Goal: Complete application form

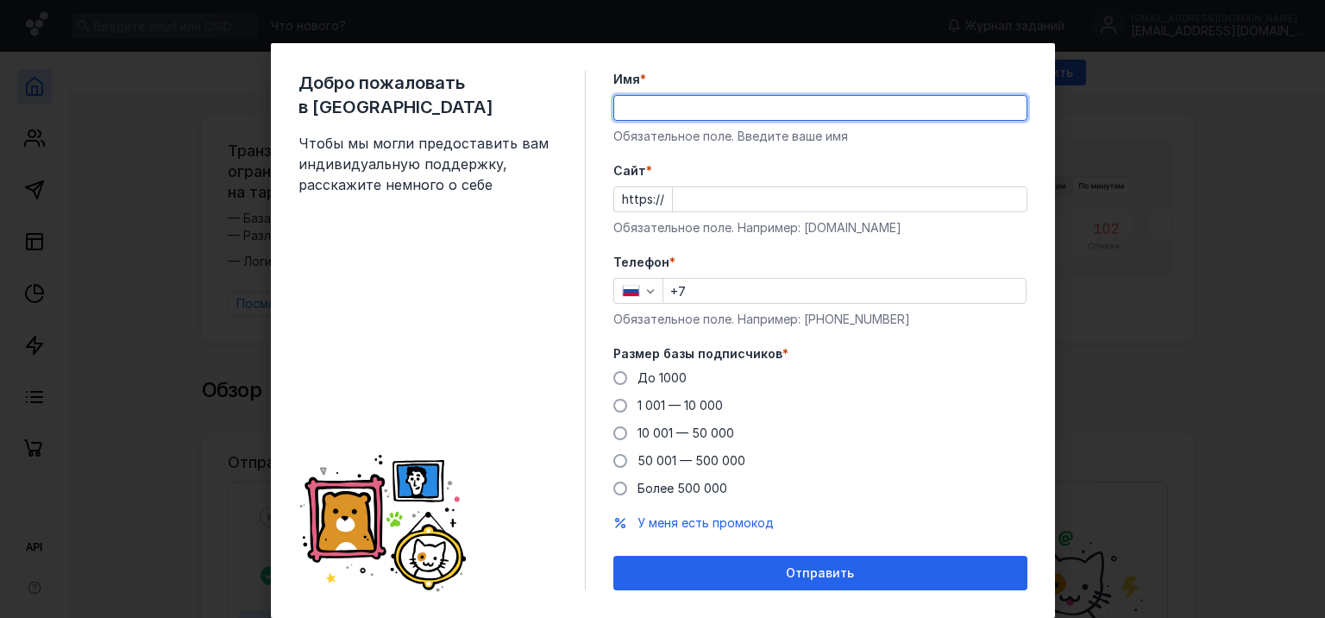
click at [659, 113] on input "Имя *" at bounding box center [820, 108] width 412 height 24
type input "[PERSON_NAME]"
type input "[PHONE_NUMBER]"
click at [776, 197] on input "Cайт *" at bounding box center [850, 199] width 354 height 24
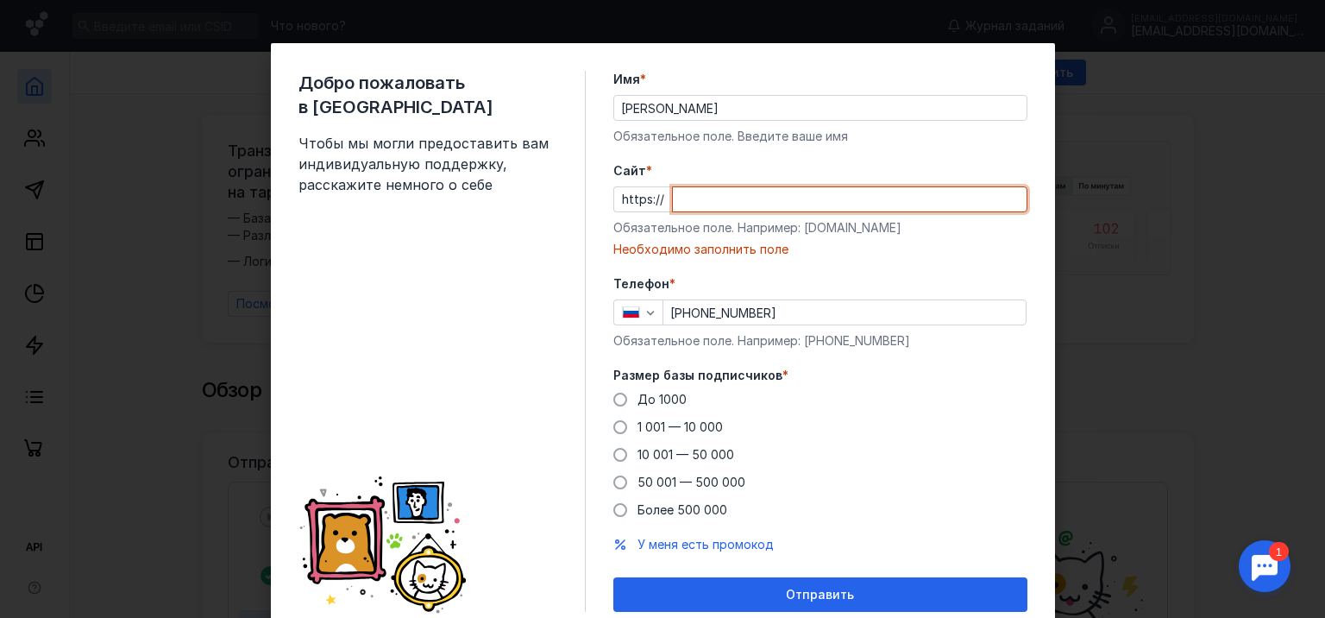
paste input "[DOMAIN_NAME][URL]"
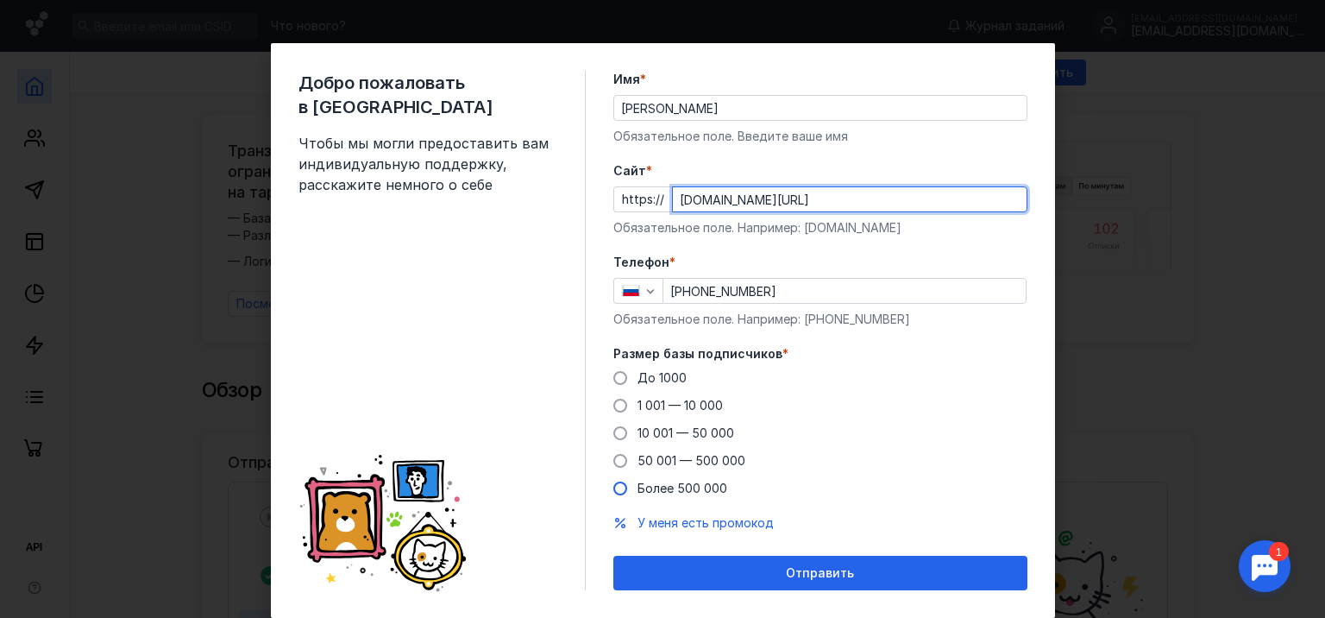
type input "[DOMAIN_NAME][URL]"
click at [674, 492] on span "Более 500 000" at bounding box center [682, 487] width 90 height 15
click at [0, 0] on input "Более 500 000" at bounding box center [0, 0] width 0 height 0
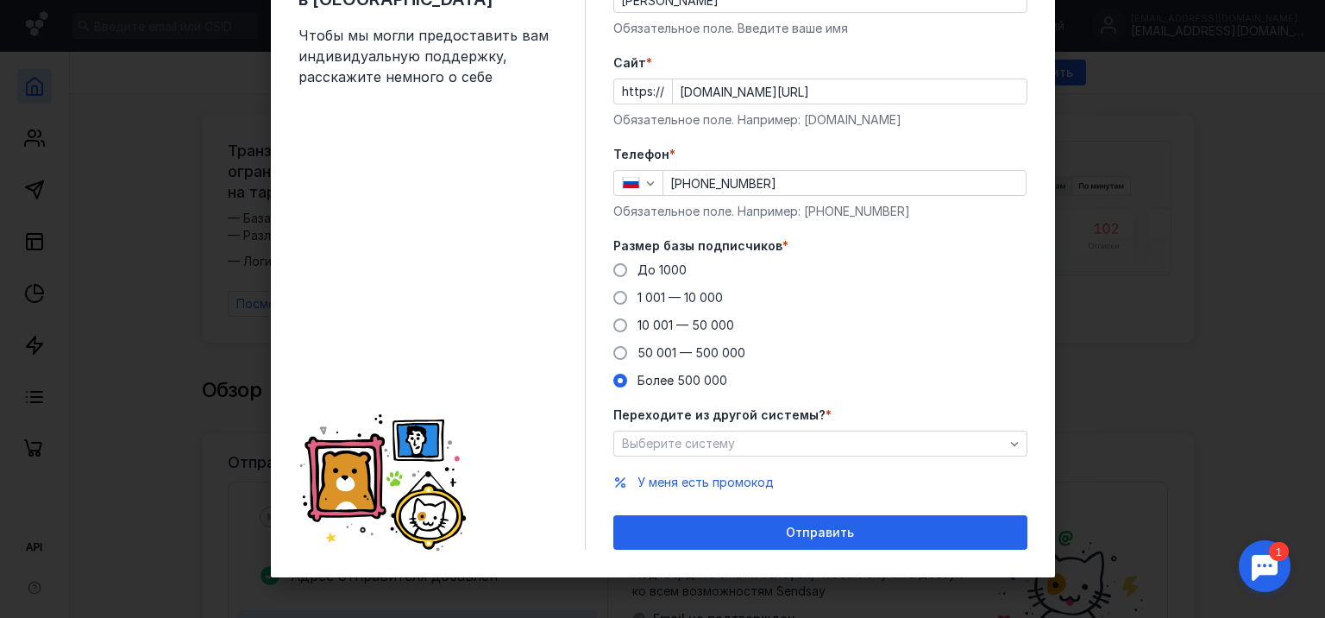
scroll to position [110, 0]
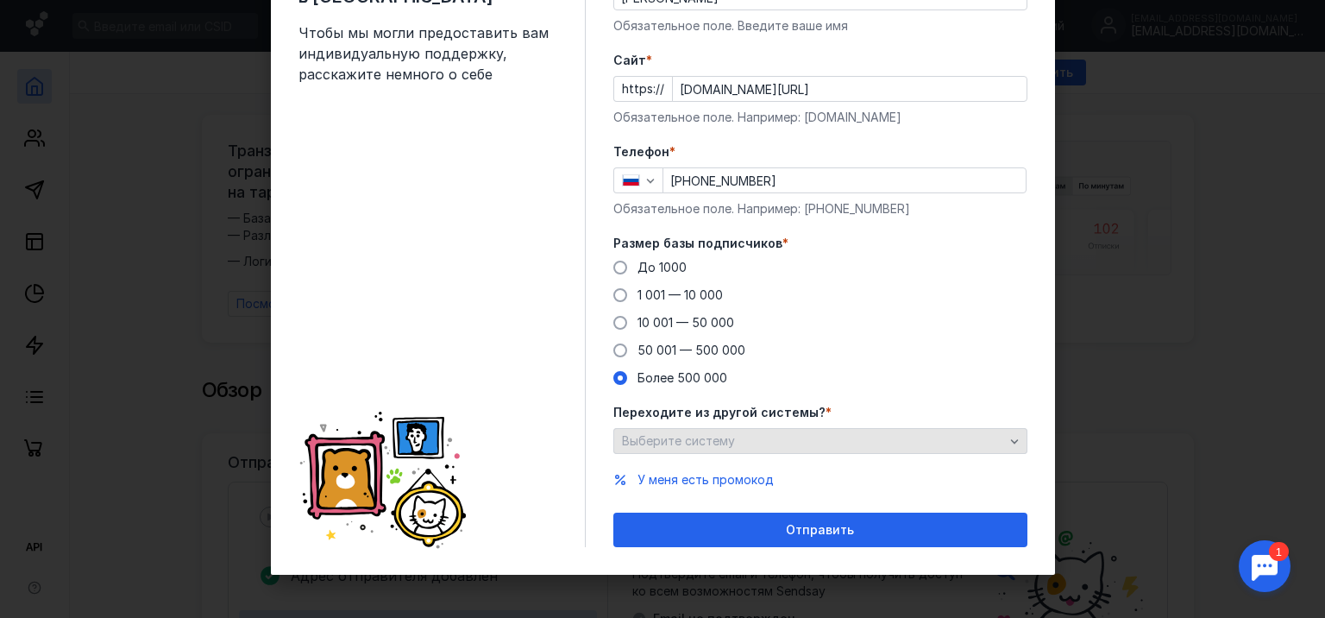
click at [991, 439] on div "Выберите систему" at bounding box center [813, 441] width 391 height 15
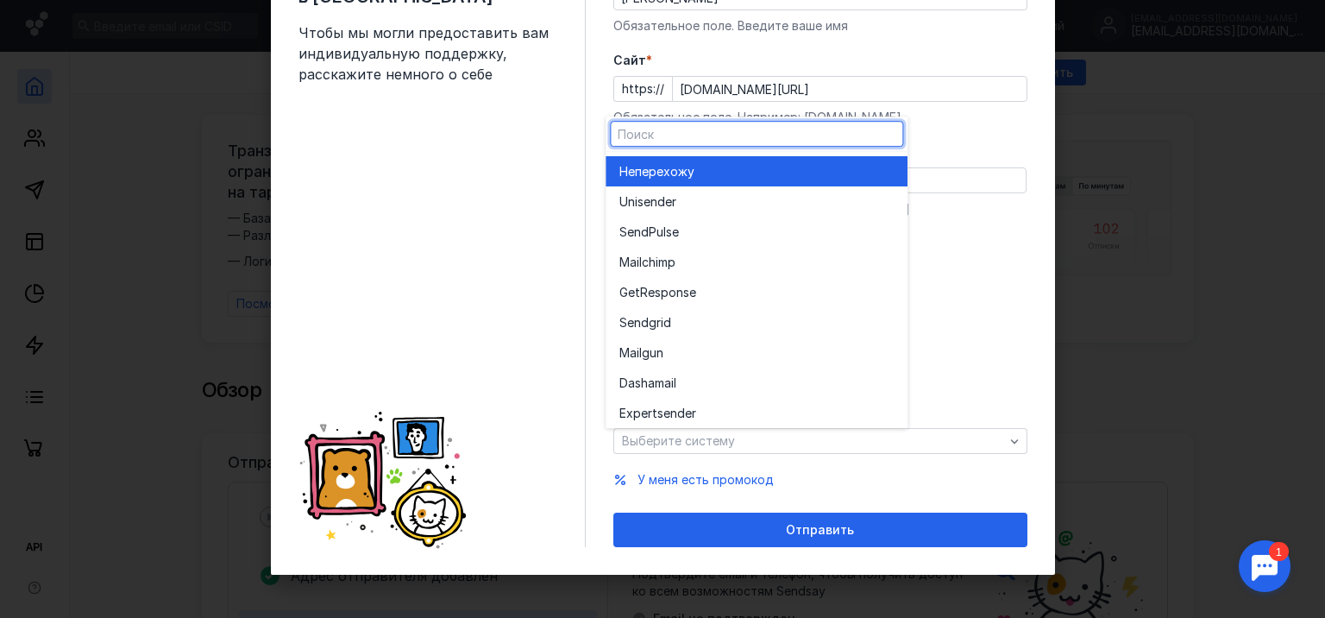
click at [762, 177] on div "Не перехожу" at bounding box center [756, 171] width 274 height 17
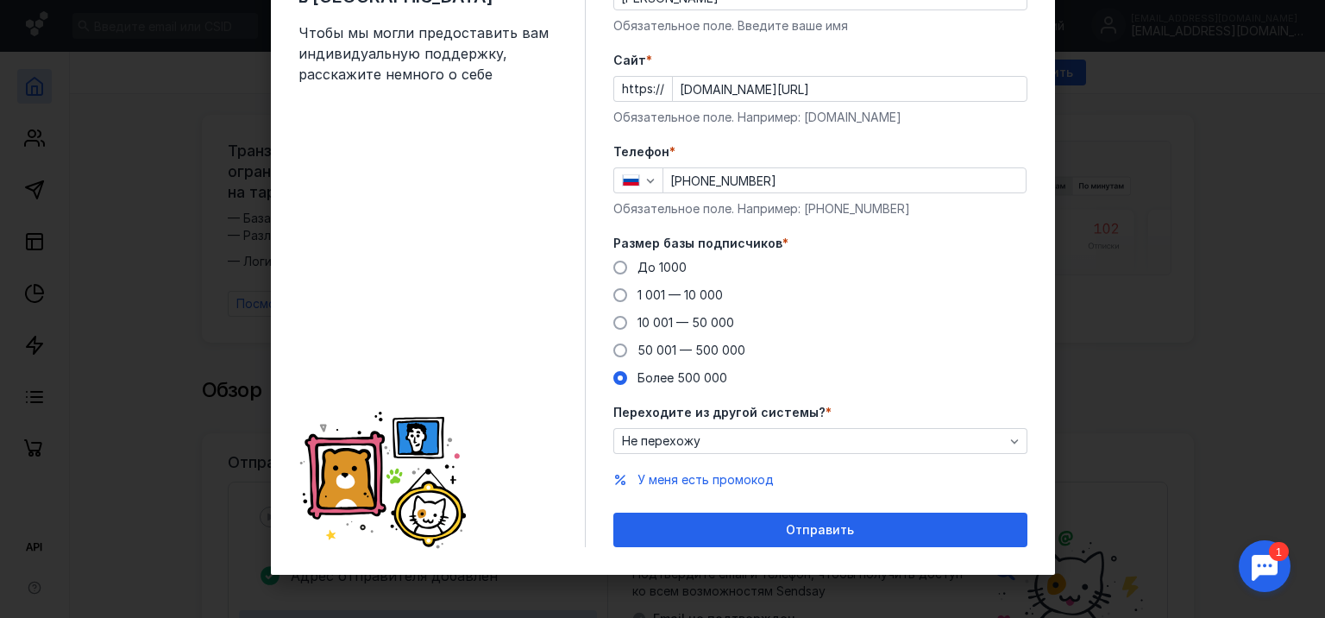
click at [817, 532] on span "Отправить" at bounding box center [820, 530] width 68 height 15
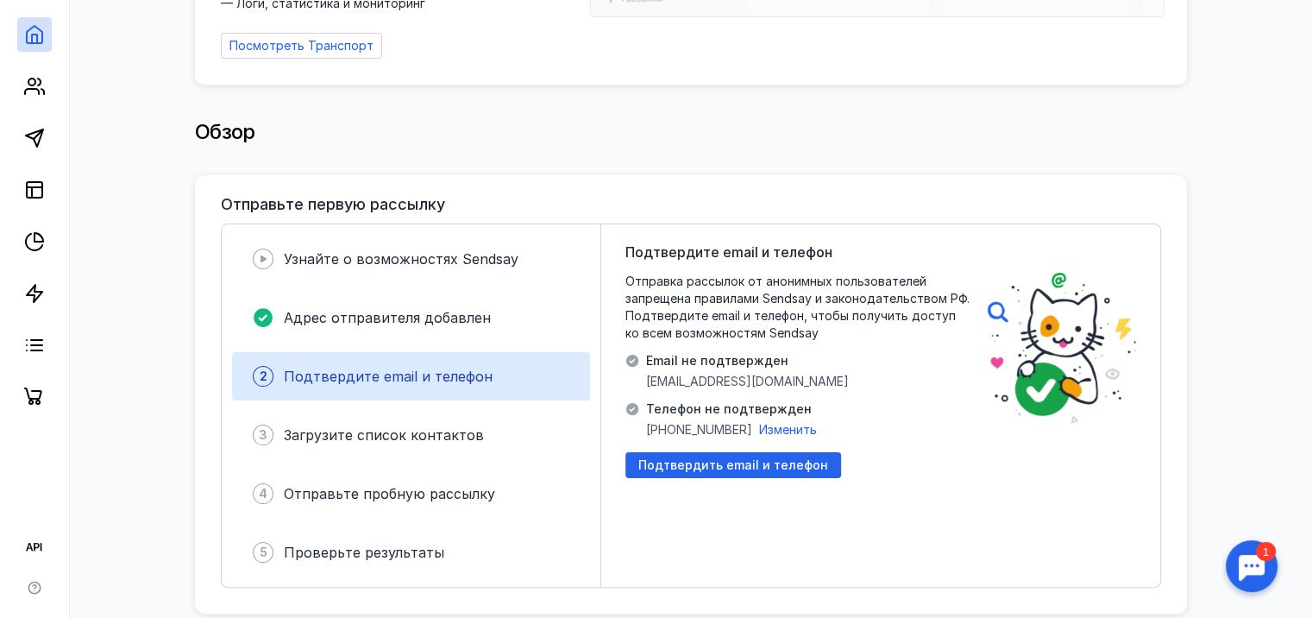
scroll to position [259, 0]
click at [728, 463] on div "Подтвердить email и телефон" at bounding box center [733, 464] width 216 height 26
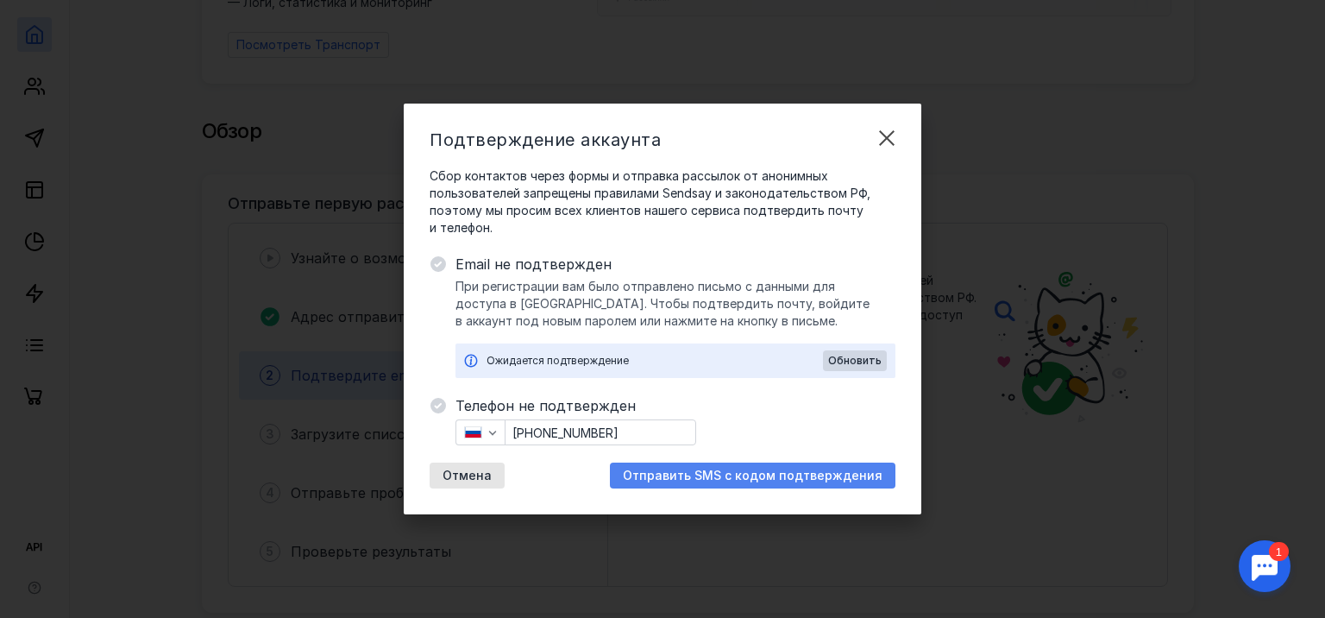
click at [756, 478] on span "Отправить SMS с кодом подтверждения" at bounding box center [753, 475] width 260 height 15
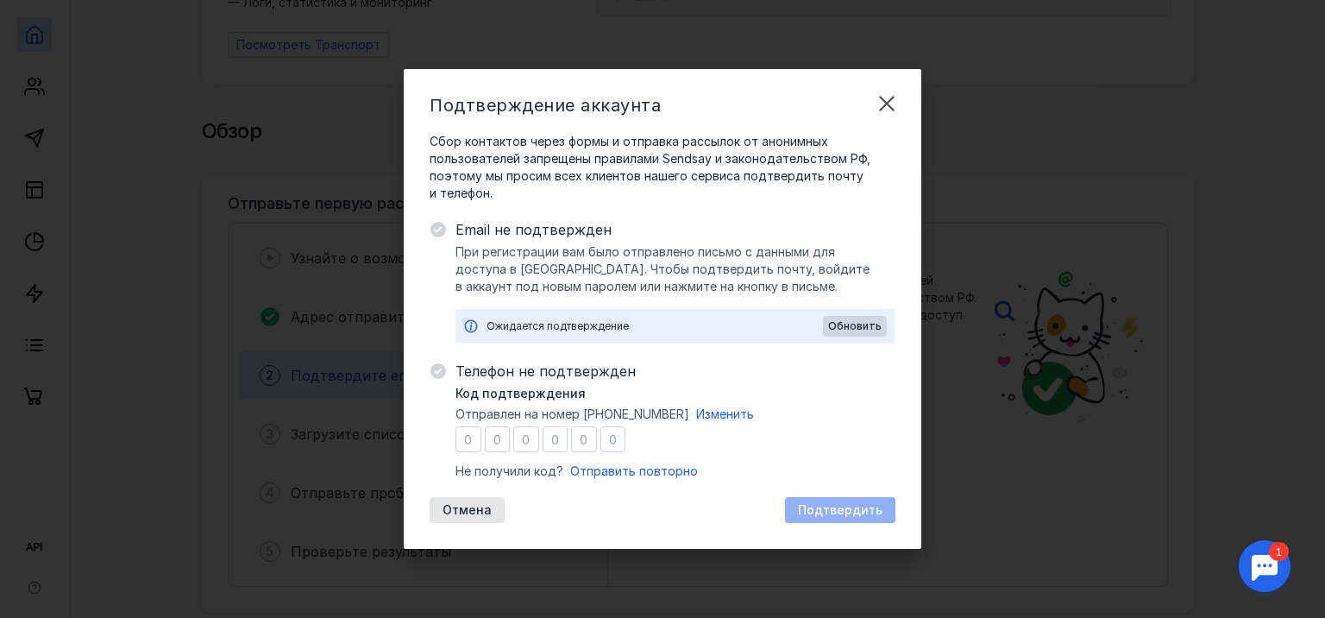
click at [467, 442] on input "number" at bounding box center [468, 439] width 26 height 26
click at [469, 442] on input "number" at bounding box center [468, 439] width 26 height 26
type input "5"
type input "2"
type input "8"
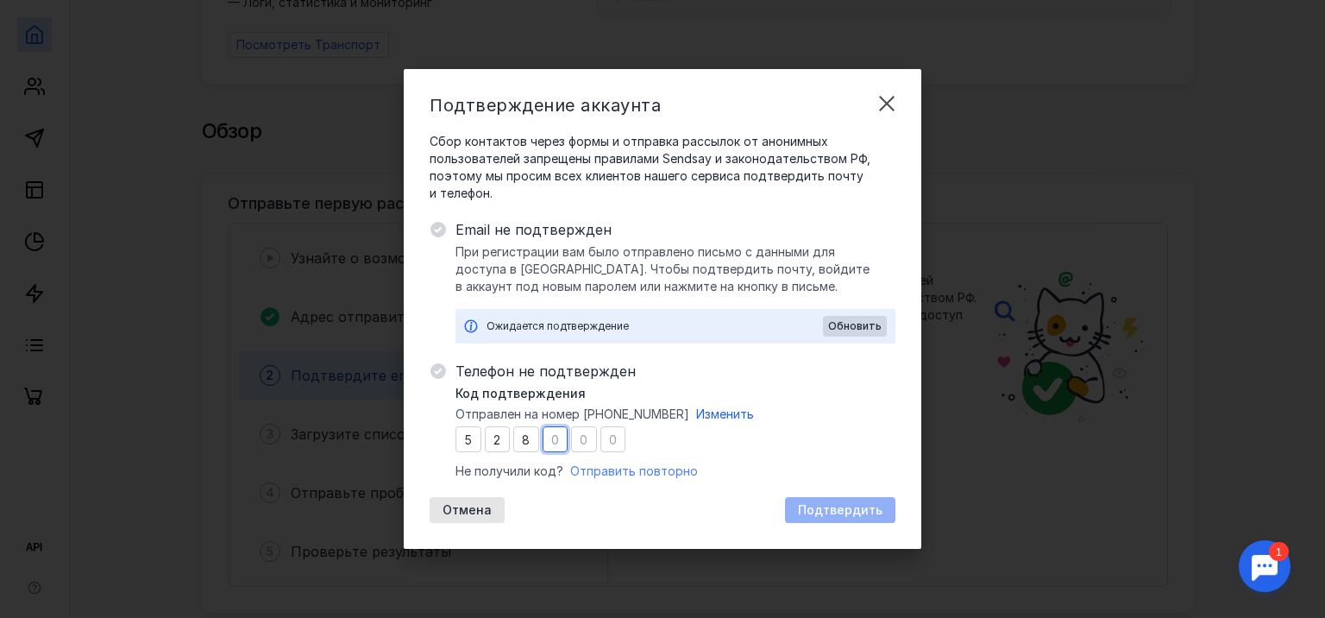
type input "6"
type input "4"
type input "0"
click at [886, 517] on div "Подтвердить" at bounding box center [840, 510] width 102 height 15
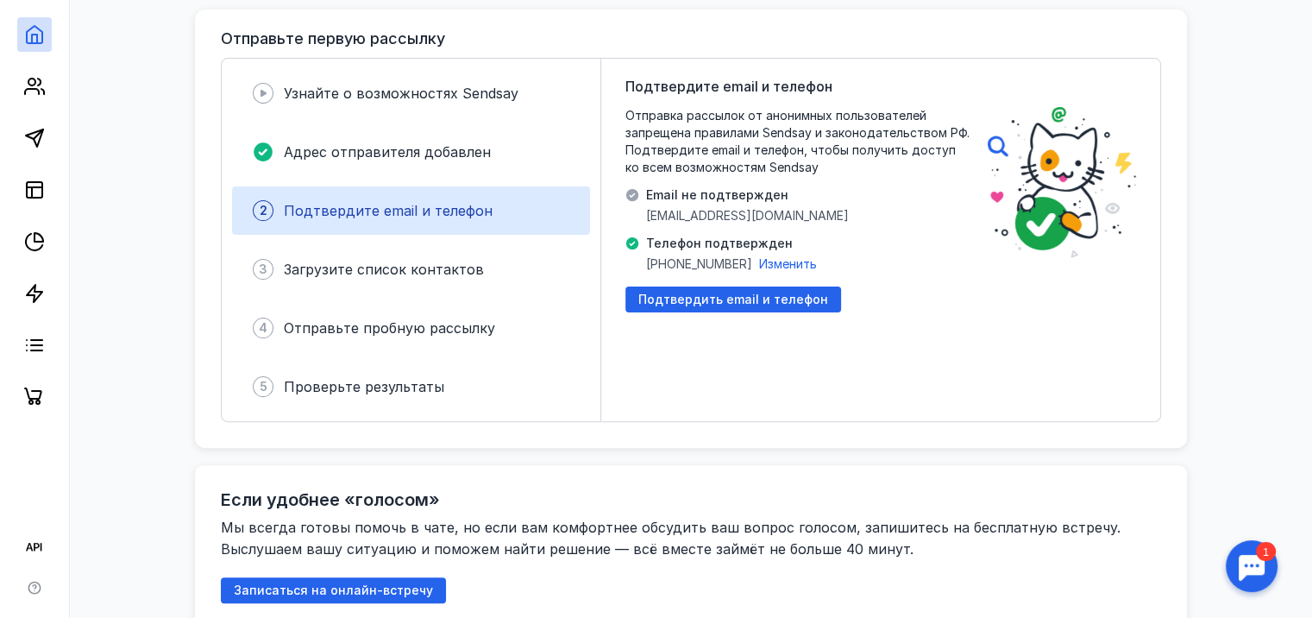
scroll to position [517, 0]
